Goal: Information Seeking & Learning: Learn about a topic

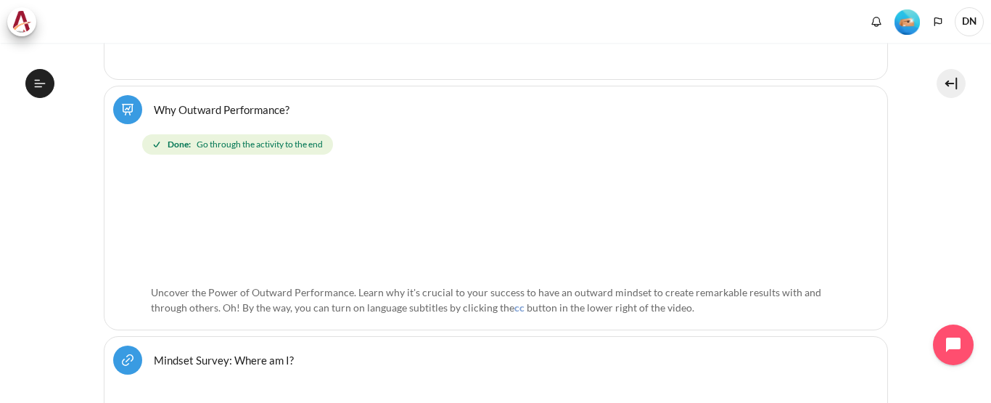
scroll to position [508, 0]
click at [37, 78] on icon at bounding box center [39, 83] width 13 height 13
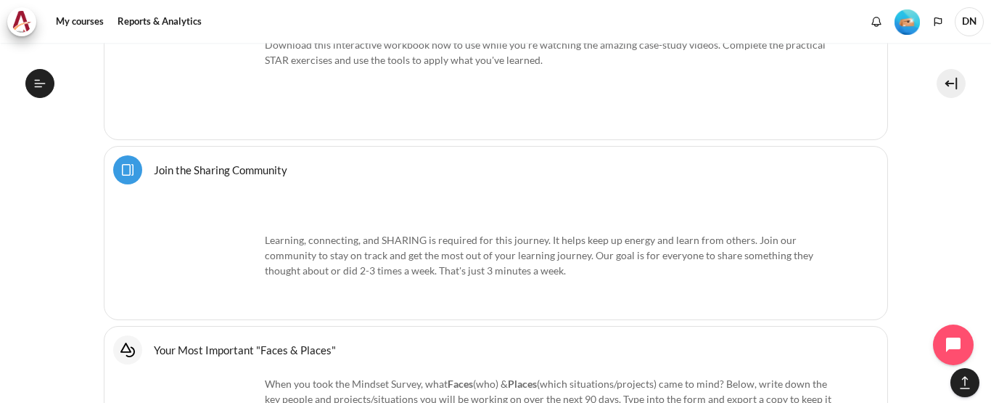
scroll to position [1129, 0]
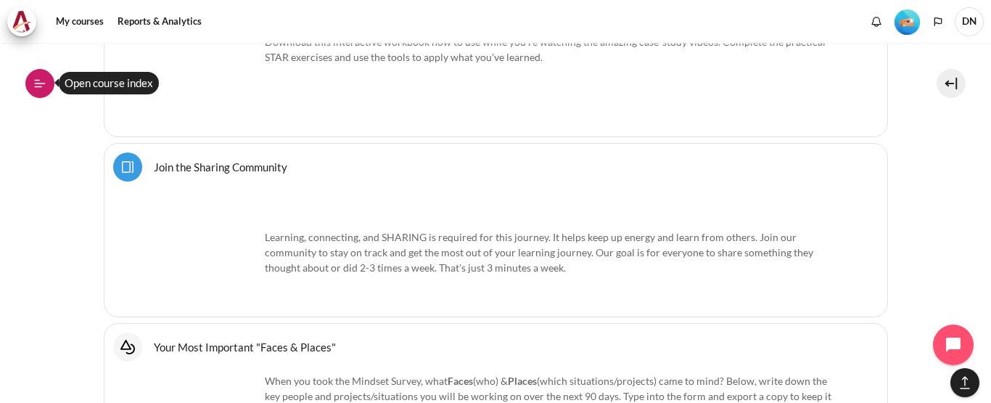
click at [48, 86] on button "Open course index" at bounding box center [39, 83] width 29 height 29
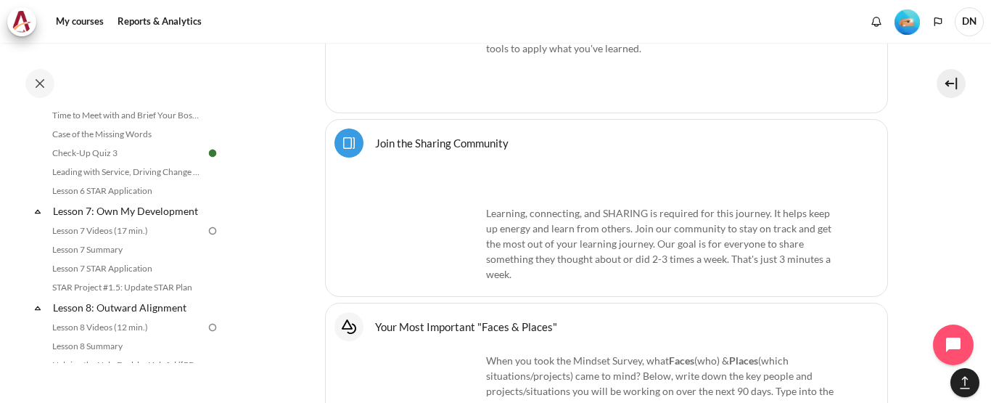
scroll to position [871, 0]
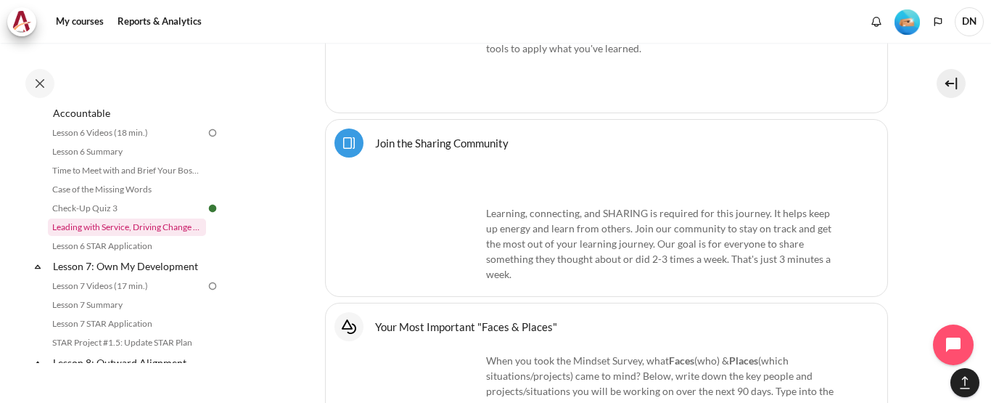
click at [136, 236] on link "Leading with Service, Driving Change (Pucknalin's Story)" at bounding box center [127, 226] width 158 height 17
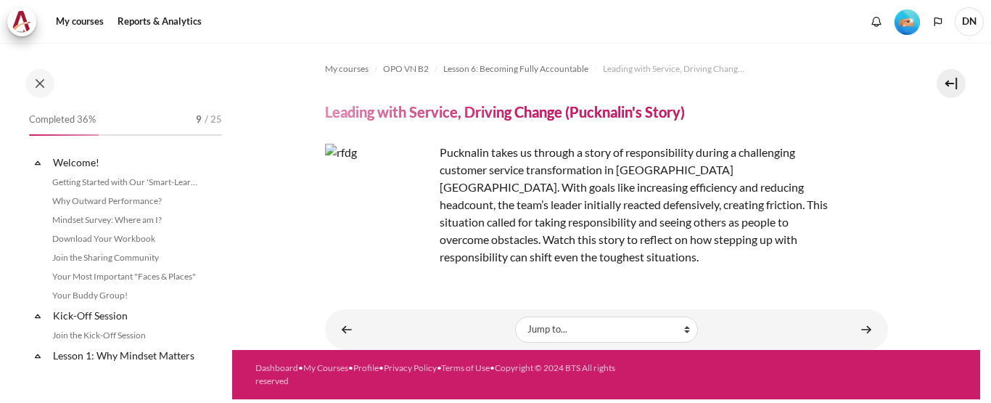
scroll to position [877, 0]
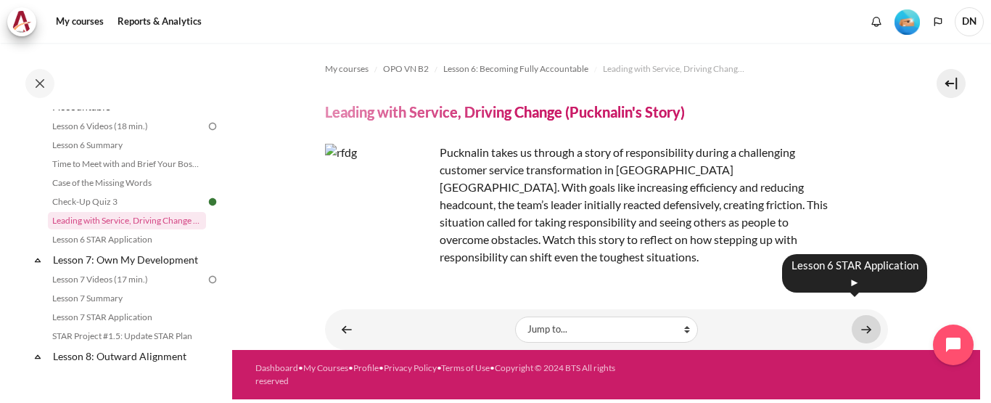
click at [866, 315] on link "Content" at bounding box center [866, 329] width 29 height 28
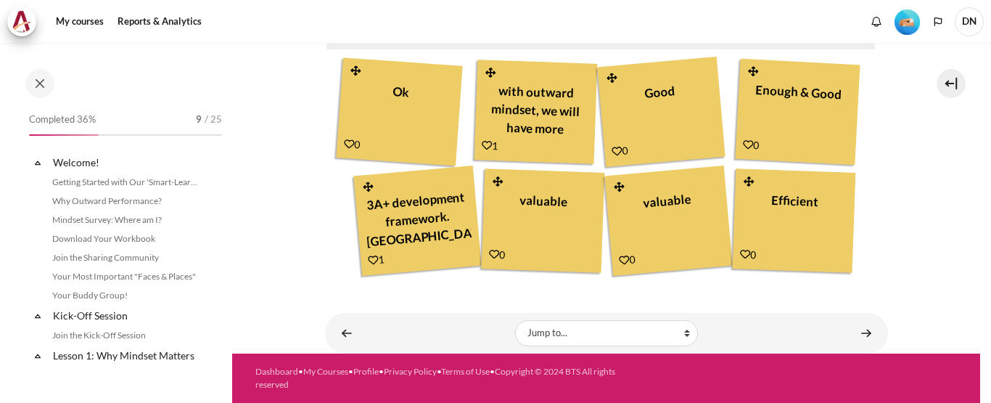
scroll to position [896, 0]
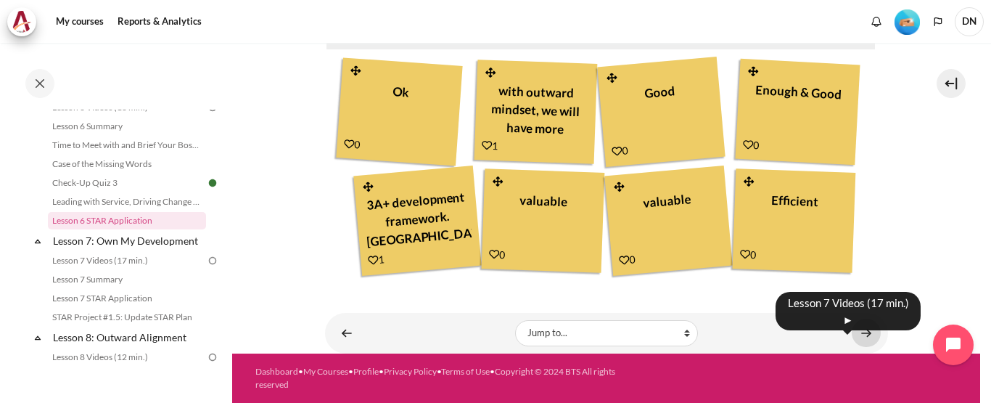
click at [863, 334] on link "Content" at bounding box center [866, 333] width 29 height 28
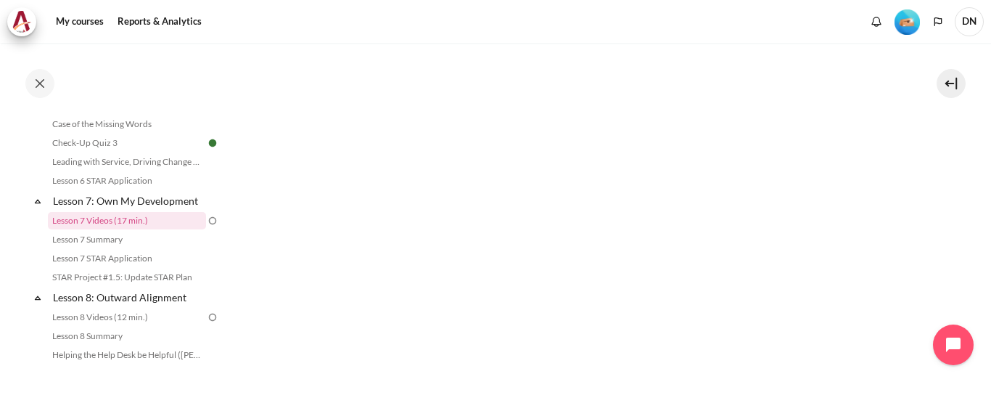
scroll to position [435, 0]
click at [107, 248] on link "Lesson 7 Summary" at bounding box center [127, 239] width 158 height 17
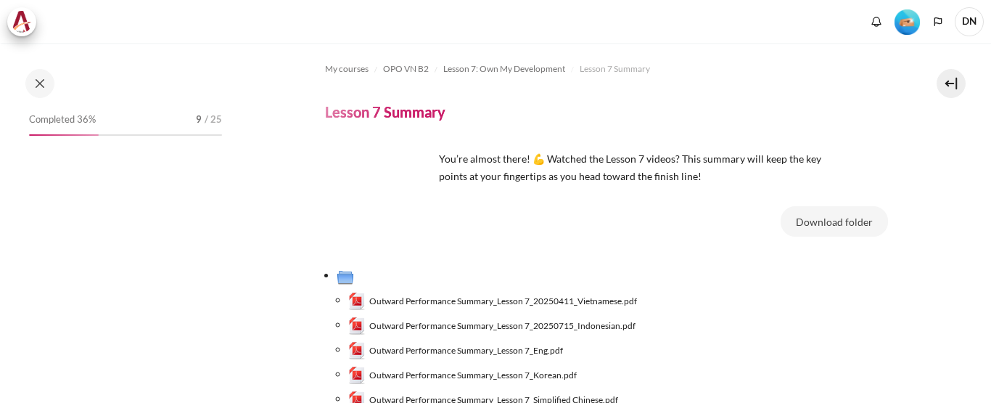
click at [803, 206] on button "Download folder" at bounding box center [834, 221] width 107 height 30
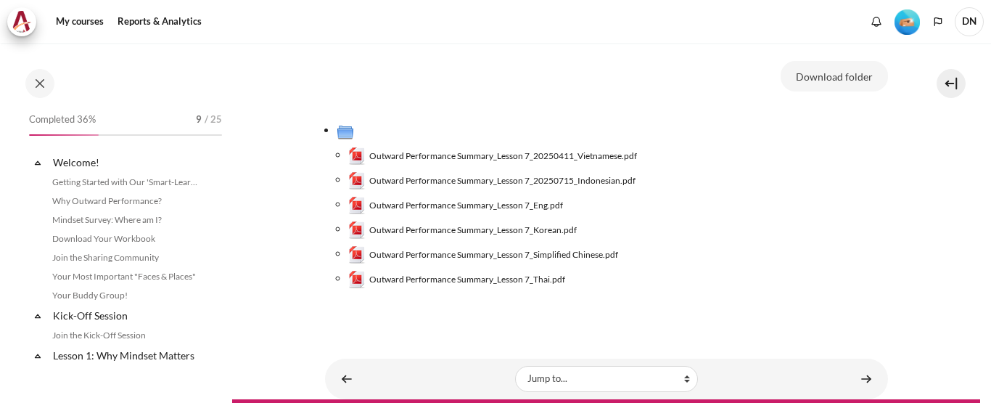
scroll to position [955, 0]
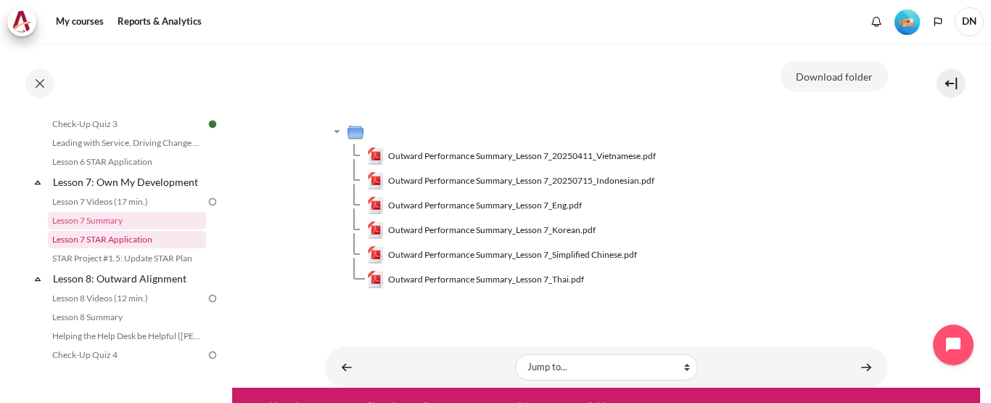
click at [113, 248] on link "Lesson 7 STAR Application" at bounding box center [127, 239] width 158 height 17
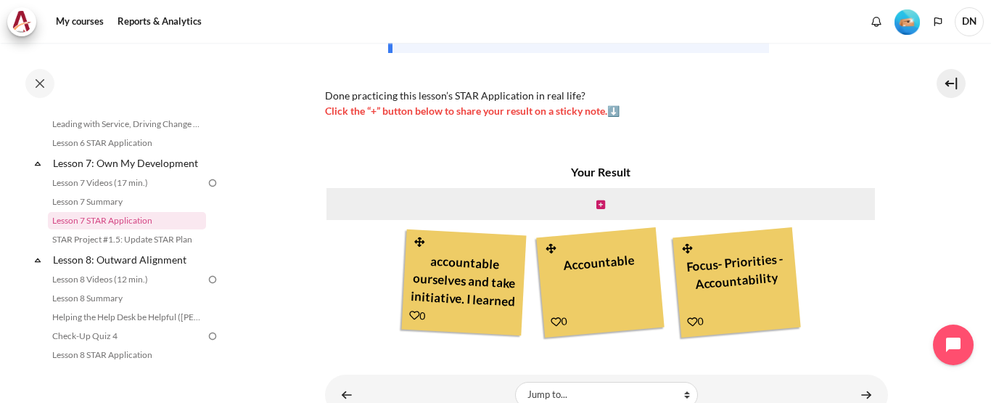
scroll to position [401, 0]
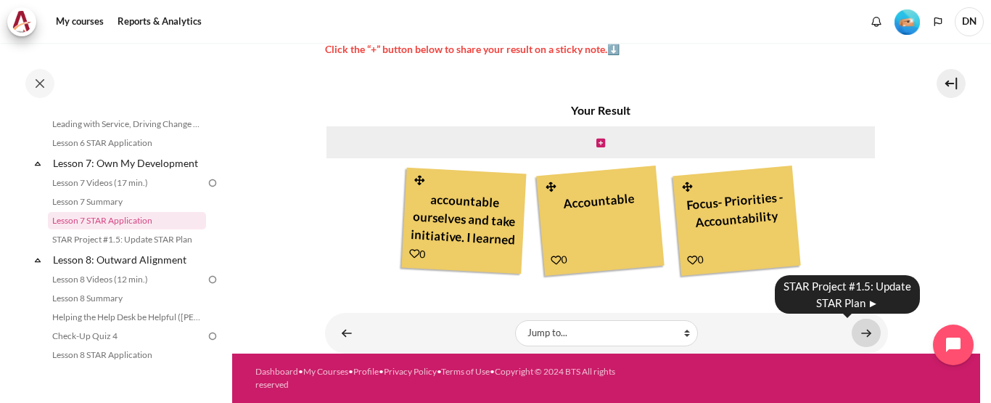
click at [854, 327] on link "Content" at bounding box center [866, 333] width 29 height 28
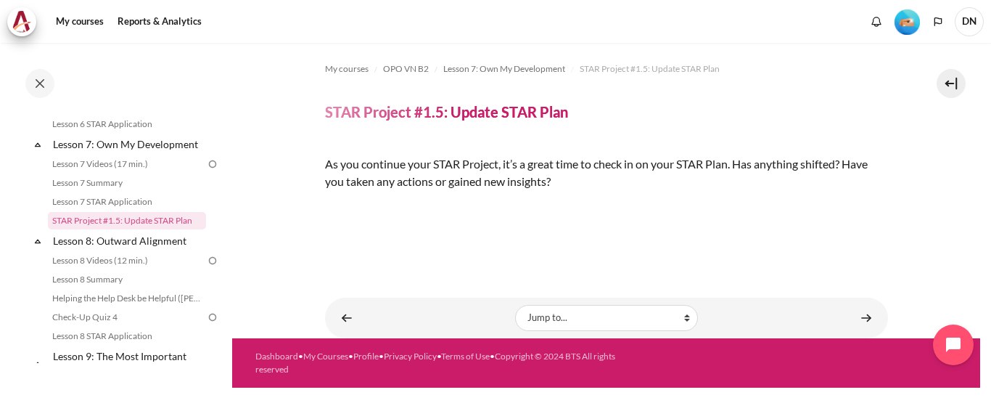
scroll to position [208, 0]
click at [325, 206] on img "Content" at bounding box center [325, 206] width 0 height 0
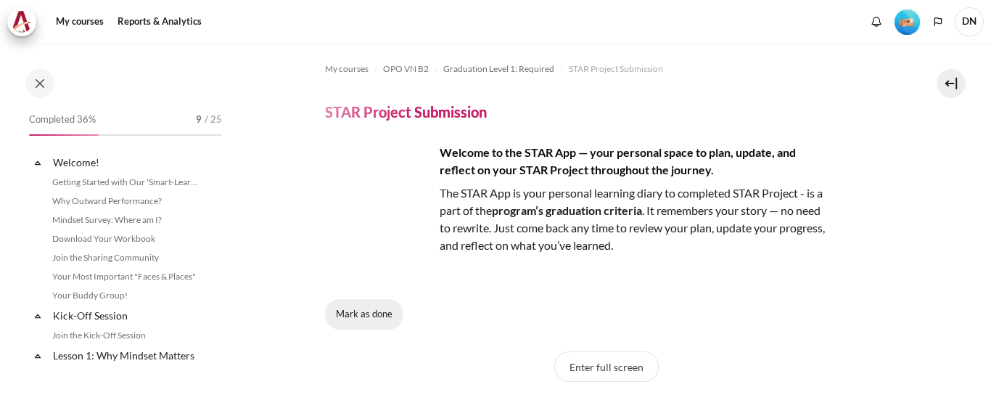
scroll to position [1493, 0]
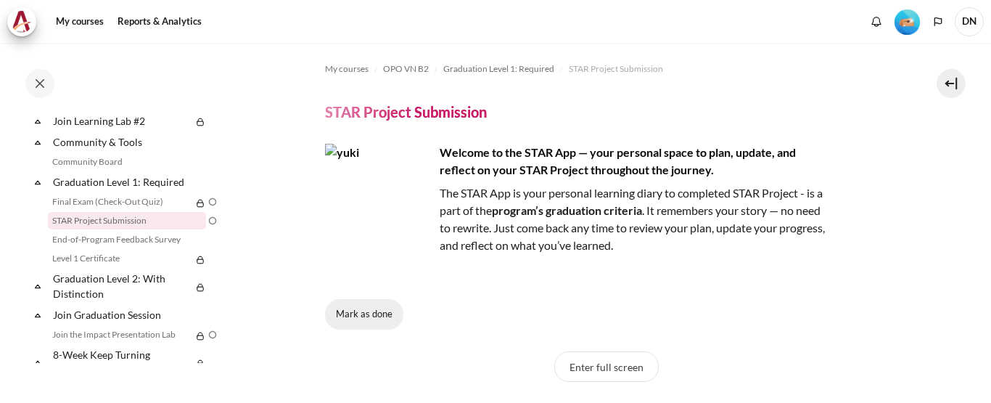
click at [351, 315] on button "Mark as done" at bounding box center [364, 314] width 78 height 30
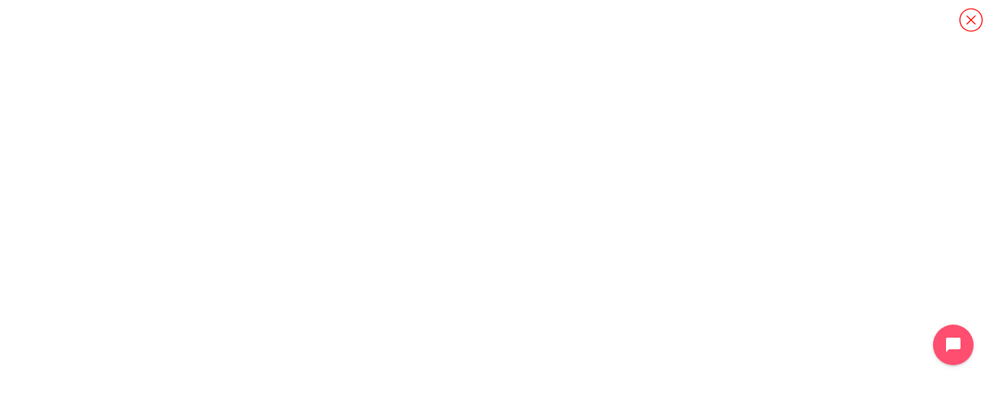
scroll to position [127, 0]
